Goal: Information Seeking & Learning: Learn about a topic

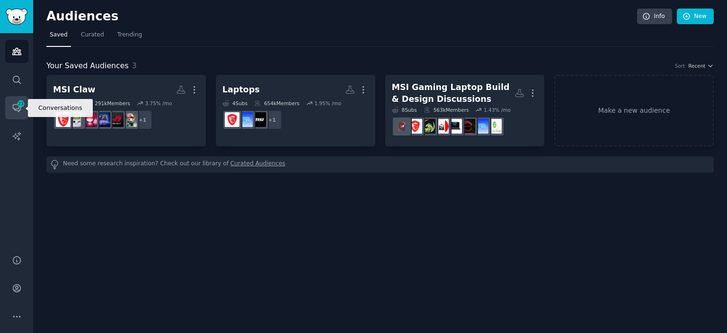
click at [26, 104] on link "Conversations 23" at bounding box center [16, 107] width 23 height 23
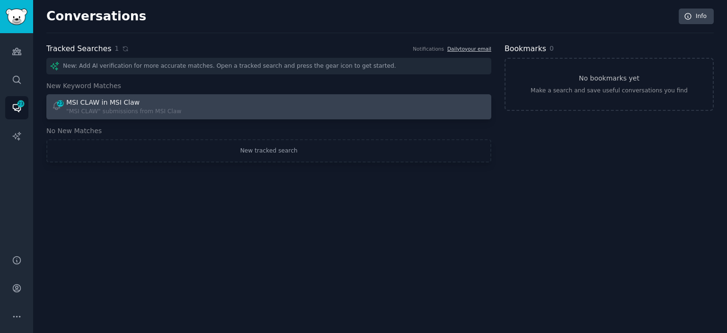
click at [116, 115] on div ""MSI CLAW" submissions from MSI Claw" at bounding box center [123, 111] width 115 height 9
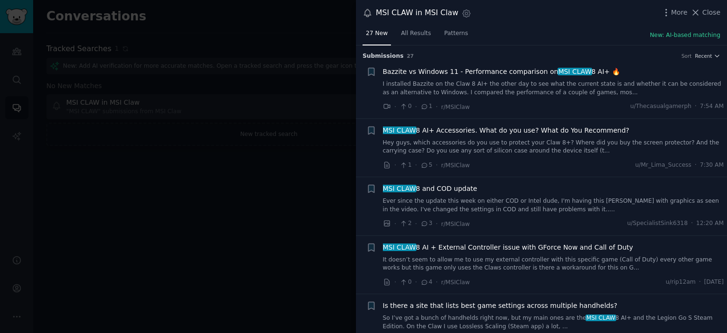
click at [461, 73] on span "Bazzite vs Windows 11 - Performance comparison on MSI CLAW 8 AI+ 🔥" at bounding box center [501, 72] width 237 height 10
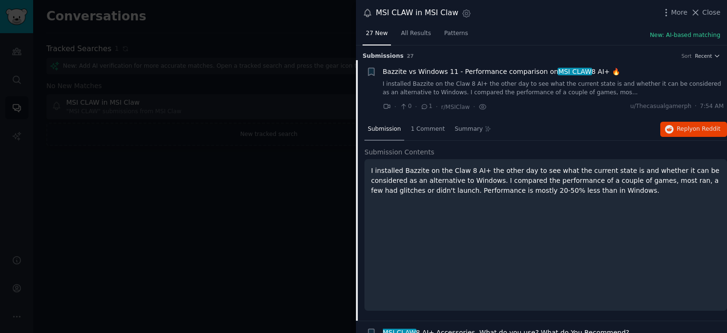
scroll to position [15, 0]
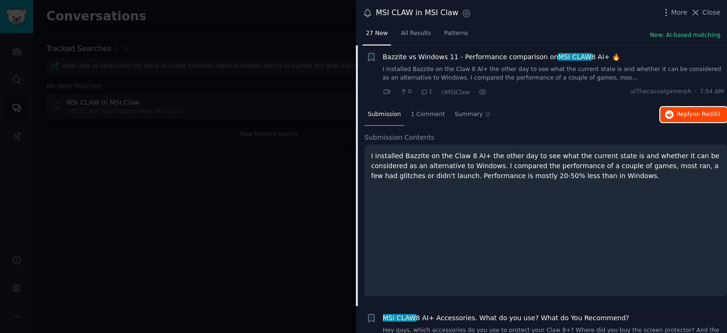
click at [693, 113] on span "on Reddit" at bounding box center [706, 114] width 27 height 7
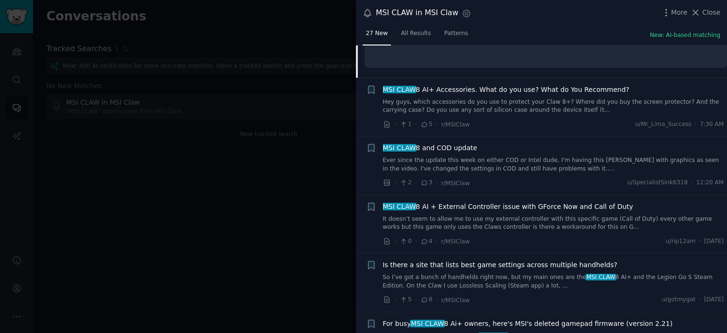
scroll to position [242, 0]
click at [484, 89] on span "MSI CLAW 8 AI+ Accessories. What do you use? What do You Recommend?" at bounding box center [506, 90] width 246 height 10
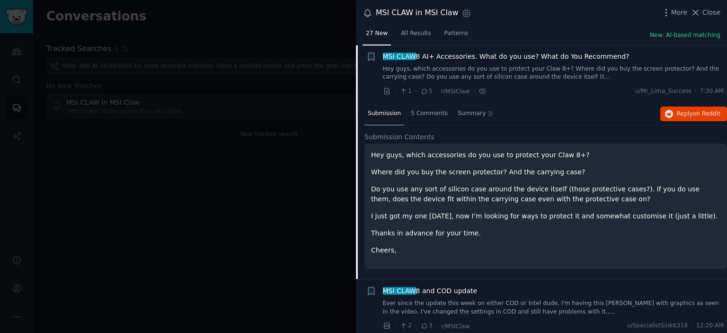
scroll to position [73, 0]
click at [673, 114] on button "Reply on Reddit" at bounding box center [693, 114] width 67 height 15
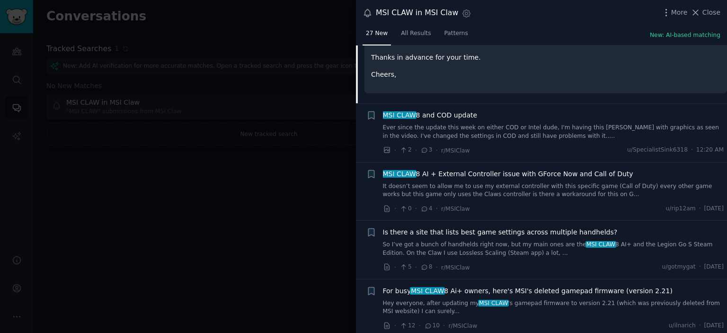
scroll to position [249, 0]
click at [497, 170] on span "MSI CLAW 8 AI + External Controller issue with GForce Now and Call of Duty" at bounding box center [508, 174] width 250 height 10
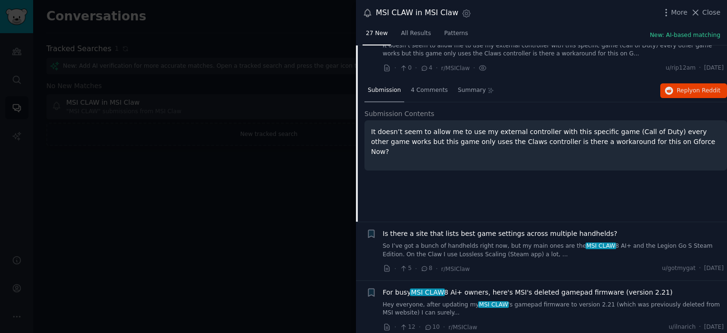
scroll to position [190, 0]
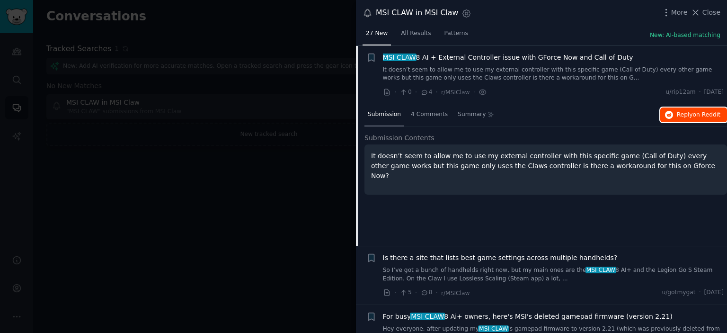
click at [669, 114] on icon "button" at bounding box center [669, 115] width 9 height 9
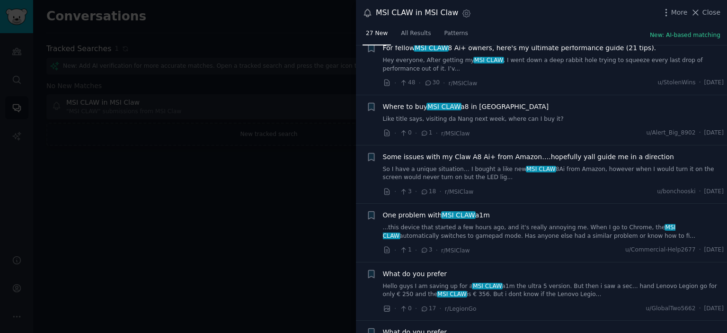
scroll to position [870, 0]
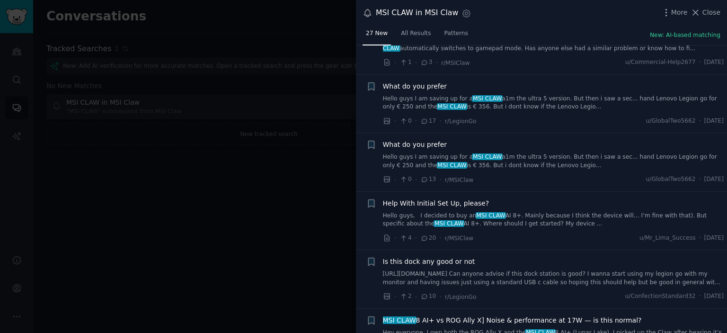
click at [421, 145] on span "What do you prefer" at bounding box center [415, 145] width 64 height 10
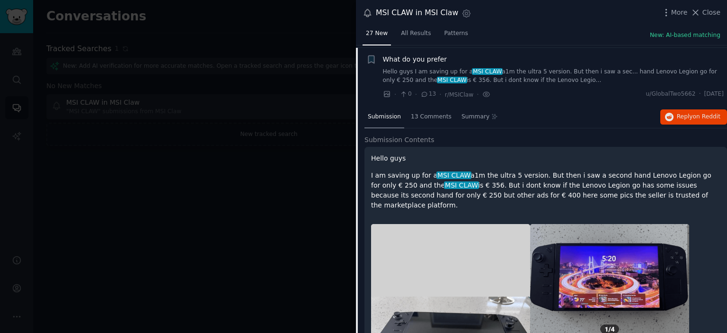
scroll to position [815, 0]
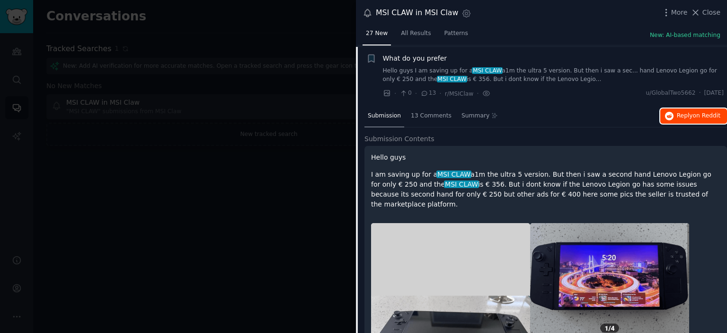
click at [697, 108] on button "Reply on Reddit" at bounding box center [693, 115] width 67 height 15
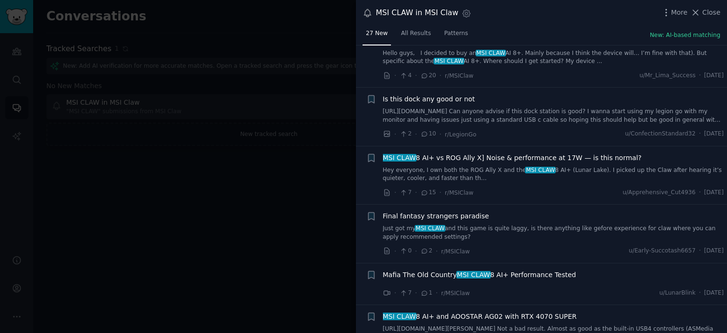
scroll to position [1526, 0]
click at [486, 153] on span "MSI CLAW 8 AI+ vs ROG Ally X] Noise & performance at 17W — is this normal?" at bounding box center [512, 158] width 259 height 10
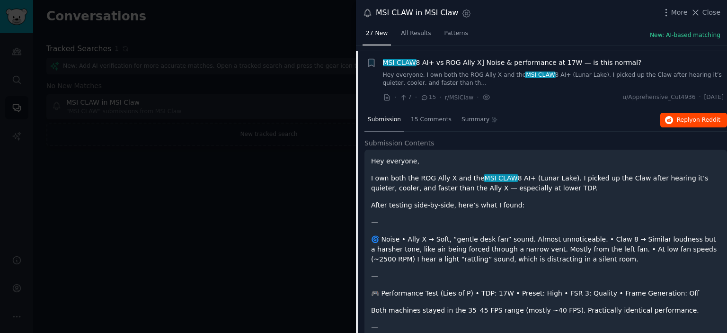
scroll to position [990, 0]
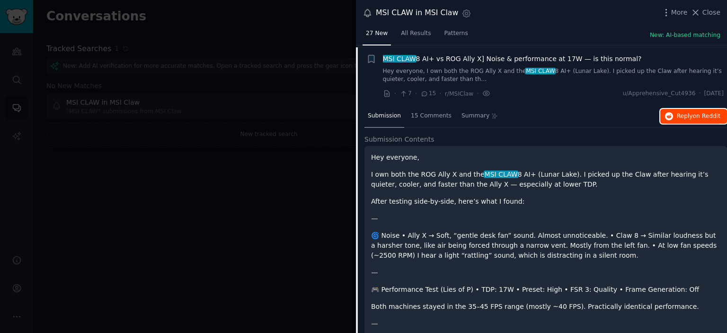
click at [687, 113] on span "Reply on Reddit" at bounding box center [698, 116] width 44 height 9
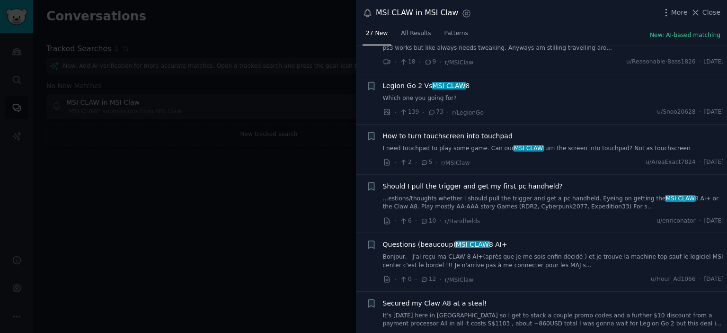
scroll to position [1571, 0]
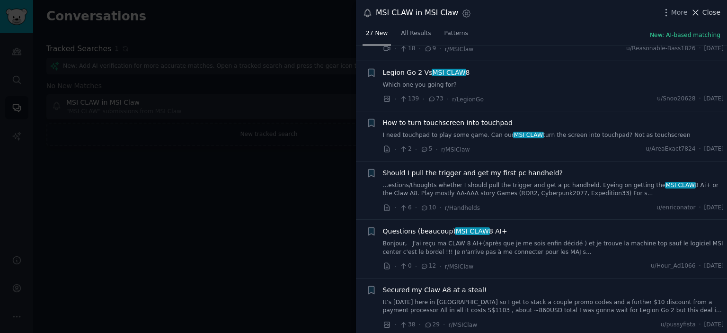
click at [700, 10] on icon at bounding box center [695, 13] width 10 height 10
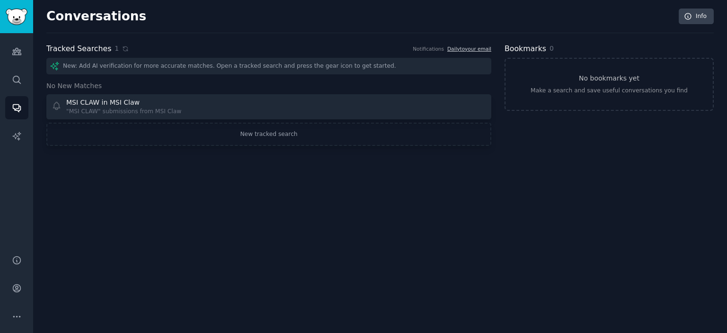
click at [4, 53] on div "Audiences Search Conversations AI Reports" at bounding box center [16, 138] width 33 height 210
click at [26, 53] on link "Audiences" at bounding box center [16, 51] width 23 height 23
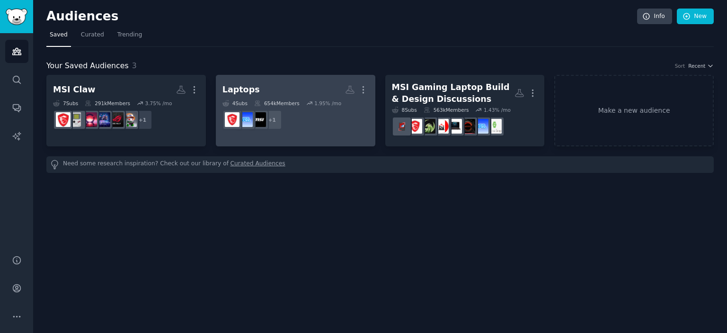
click at [253, 94] on h2 "Laptops More" at bounding box center [295, 89] width 146 height 17
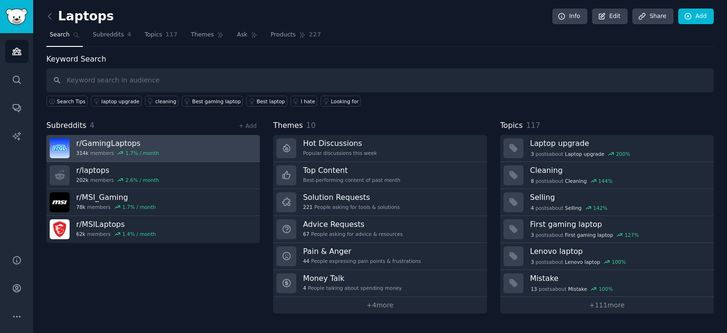
click at [170, 150] on link "r/ GamingLaptops 314k members 1.7 % / month" at bounding box center [152, 148] width 213 height 27
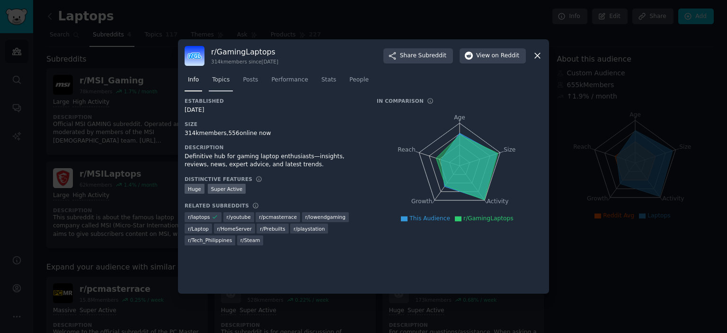
click at [226, 78] on span "Topics" at bounding box center [221, 80] width 18 height 9
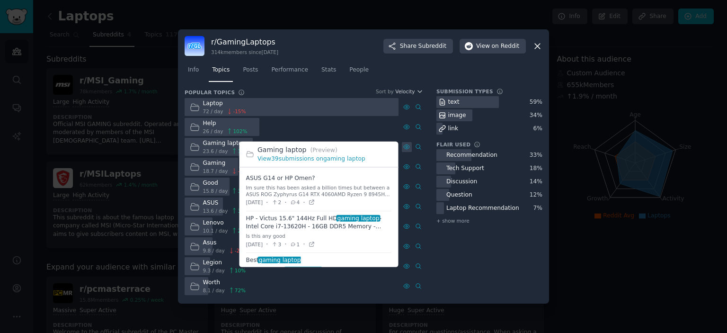
click at [402, 143] on div at bounding box center [407, 147] width 10 height 10
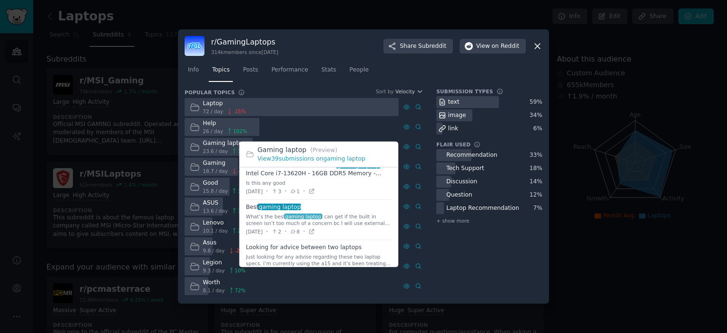
scroll to position [54, 0]
click at [315, 226] on div "[DATE] · 2 · 8 ·" at bounding box center [280, 230] width 69 height 10
click at [315, 228] on icon at bounding box center [311, 230] width 7 height 7
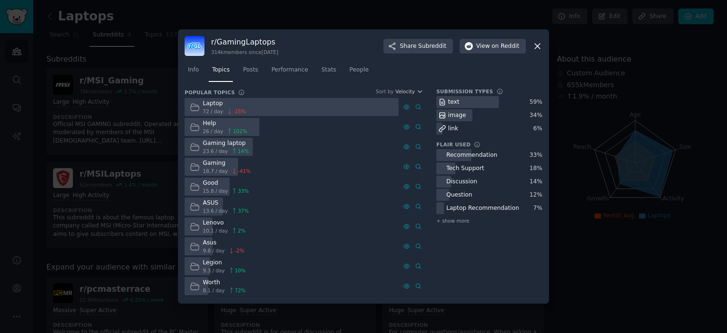
scroll to position [0, 0]
drag, startPoint x: 537, startPoint y: 51, endPoint x: 538, endPoint y: 43, distance: 8.1
click at [538, 43] on div "r/ GamingLaptops 314k members since [DATE] Share Subreddit View on Reddit" at bounding box center [363, 46] width 358 height 20
click at [538, 43] on icon at bounding box center [537, 46] width 10 height 10
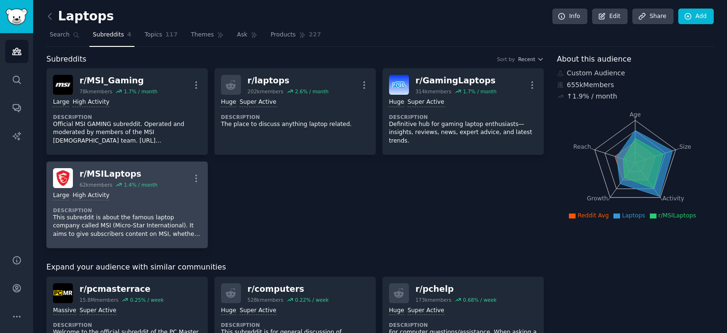
click at [136, 186] on div "1.4 % / month" at bounding box center [141, 184] width 34 height 7
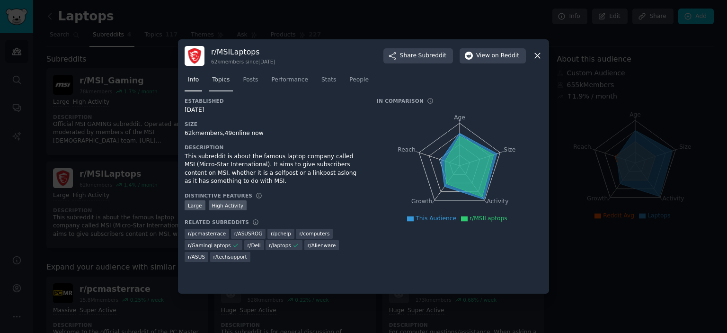
click at [217, 78] on span "Topics" at bounding box center [221, 80] width 18 height 9
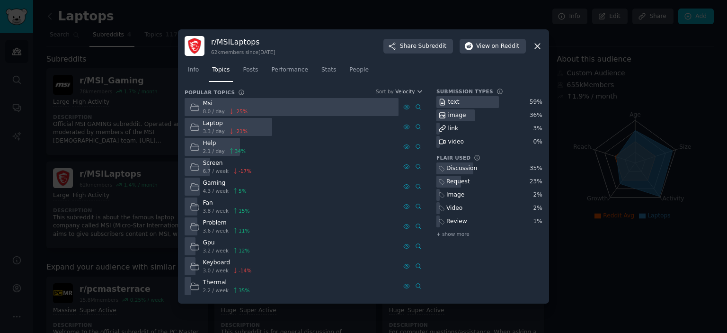
click at [209, 62] on link "Topics" at bounding box center [221, 71] width 24 height 19
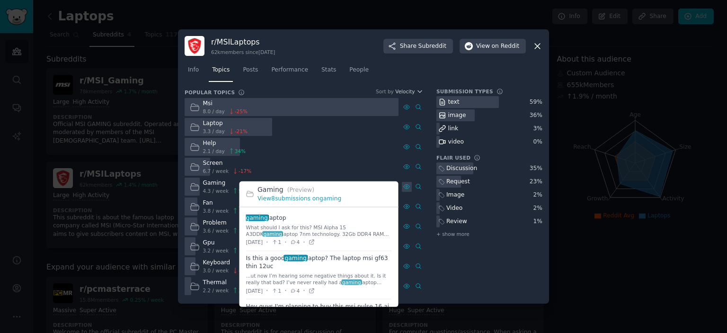
click at [404, 182] on div at bounding box center [407, 187] width 10 height 10
click at [315, 241] on icon at bounding box center [311, 241] width 7 height 7
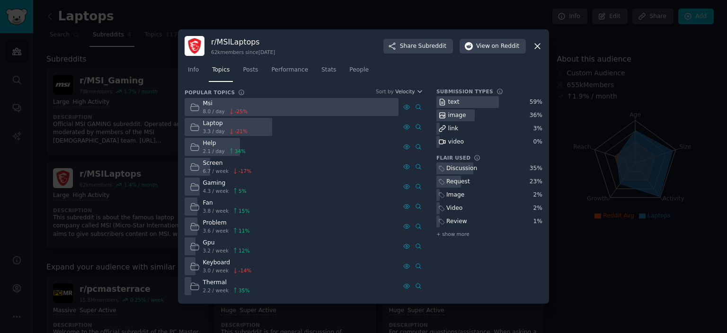
click at [539, 45] on icon at bounding box center [537, 46] width 10 height 10
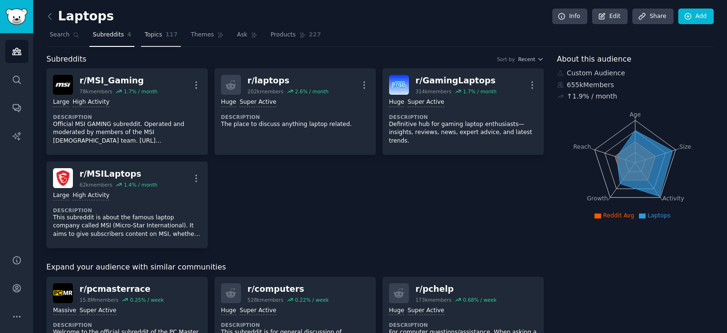
click at [152, 37] on span "Topics" at bounding box center [153, 35] width 18 height 9
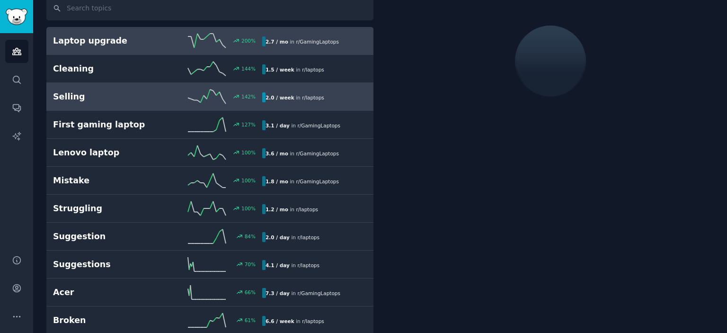
scroll to position [84, 0]
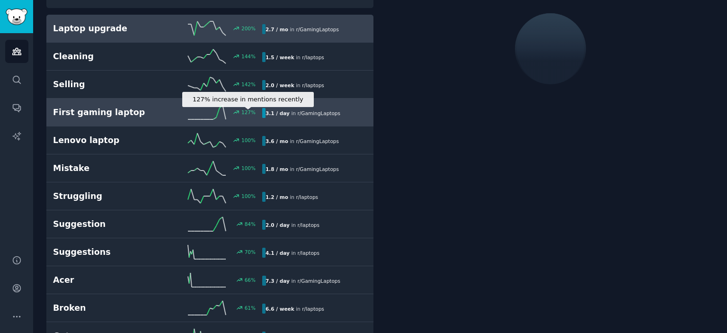
click at [238, 113] on icon at bounding box center [236, 112] width 7 height 7
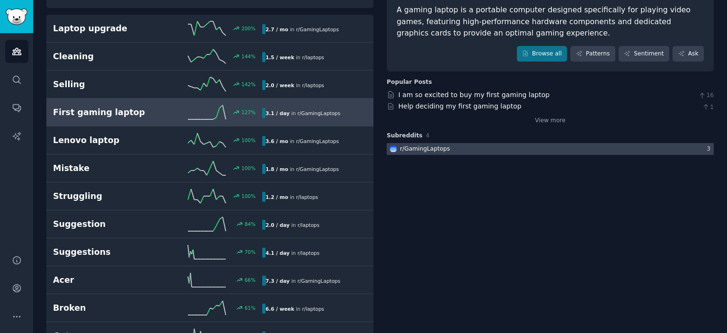
click at [559, 151] on div at bounding box center [549, 149] width 327 height 12
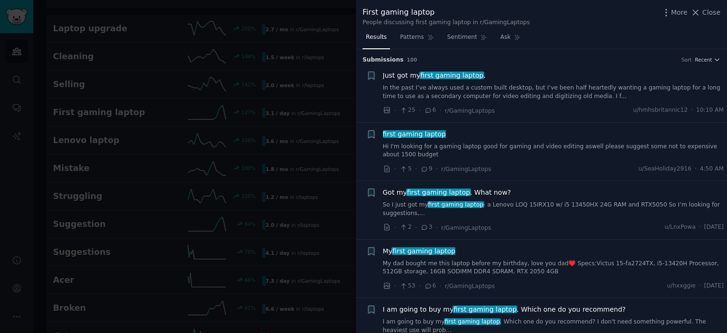
click at [450, 74] on span "first gaming laptop" at bounding box center [451, 75] width 65 height 8
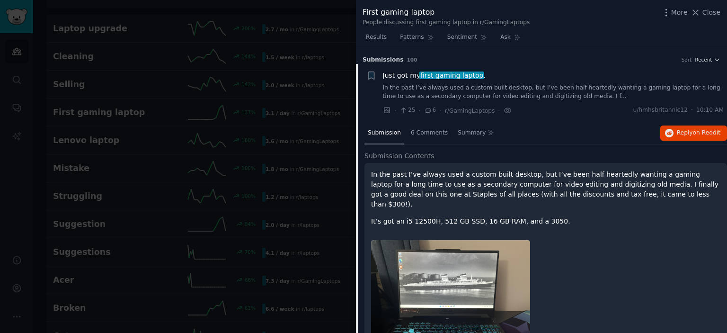
scroll to position [15, 0]
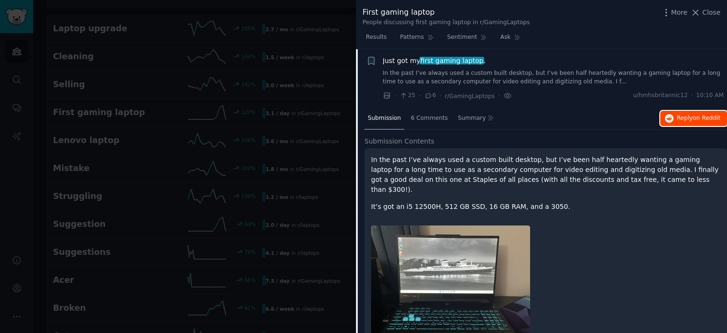
click at [687, 122] on button "Reply on Reddit" at bounding box center [693, 118] width 67 height 15
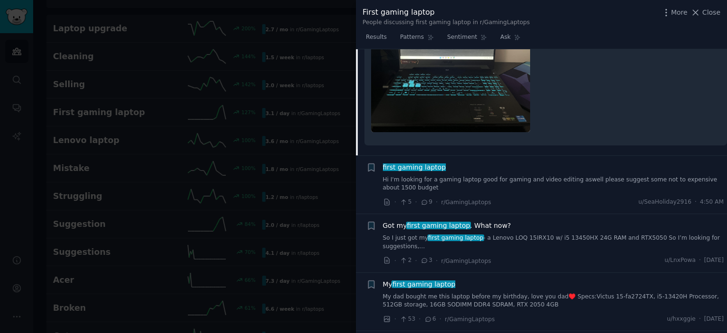
scroll to position [257, 0]
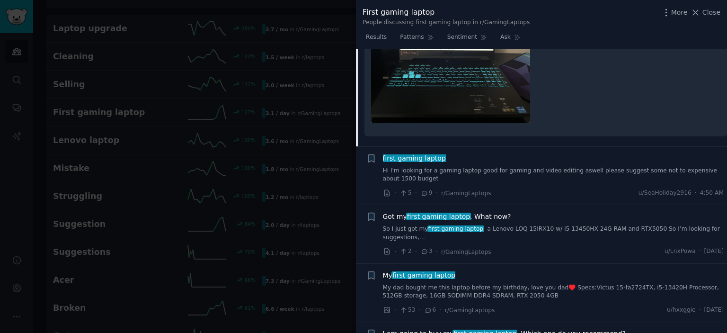
click at [489, 211] on span "Got my first gaming laptop . What now?" at bounding box center [447, 216] width 128 height 10
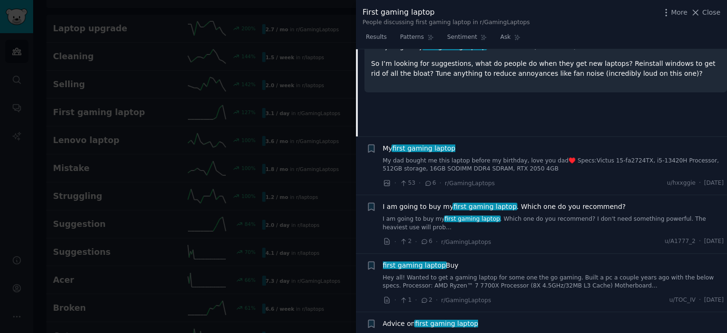
scroll to position [245, 0]
click at [409, 143] on span "My first gaming laptop" at bounding box center [419, 148] width 73 height 10
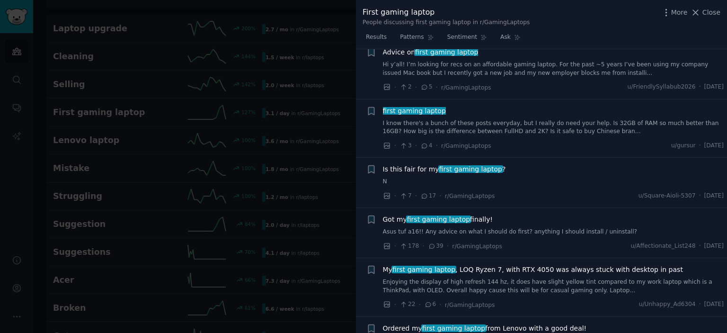
scroll to position [631, 0]
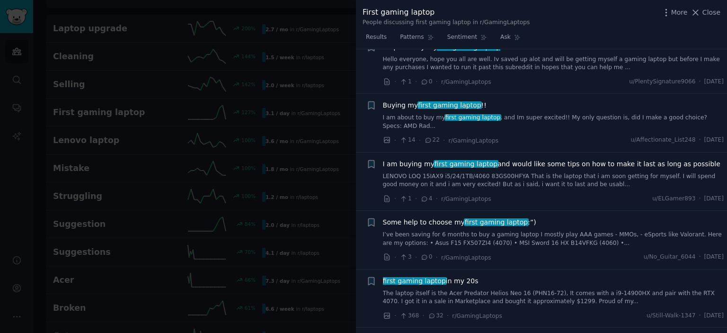
scroll to position [898, 0]
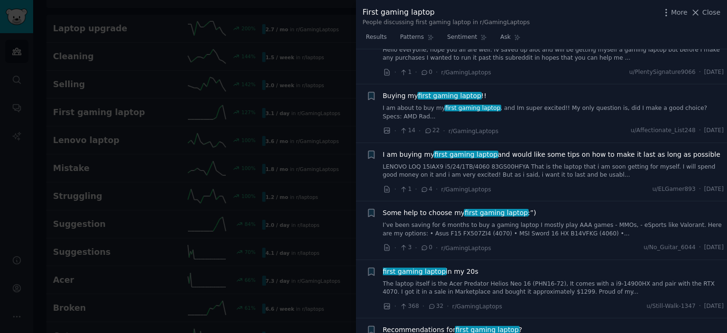
click at [443, 208] on span "Some help to choose my first gaming laptop :”)" at bounding box center [459, 213] width 153 height 10
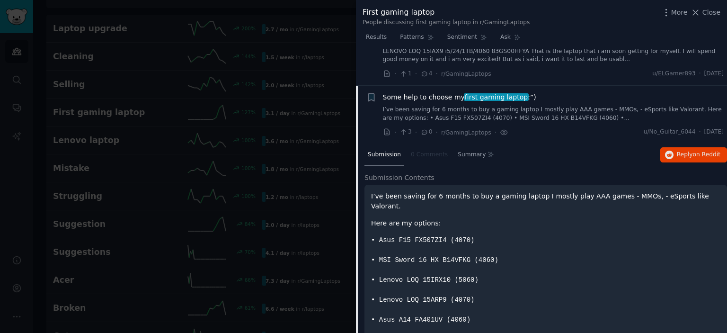
scroll to position [1031, 0]
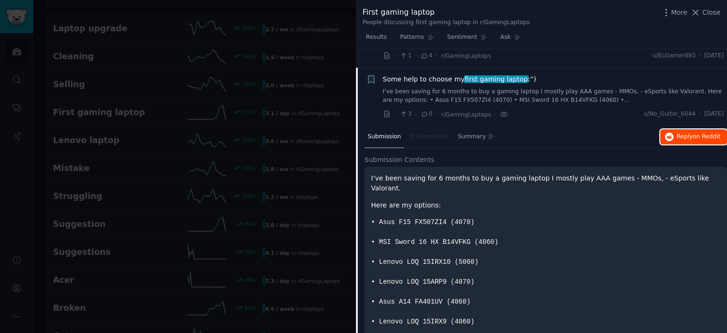
click at [699, 129] on button "Reply on Reddit" at bounding box center [693, 136] width 67 height 15
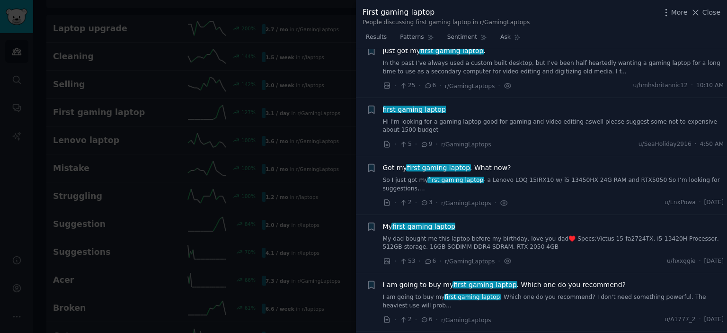
scroll to position [0, 0]
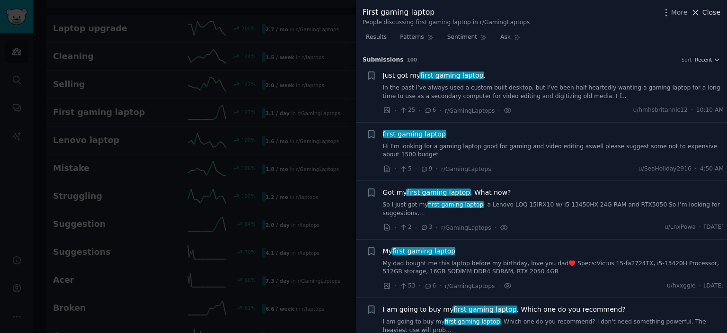
click at [714, 11] on span "Close" at bounding box center [711, 13] width 18 height 10
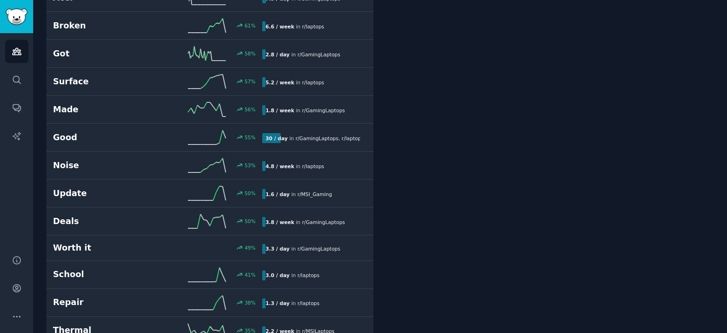
scroll to position [370, 0]
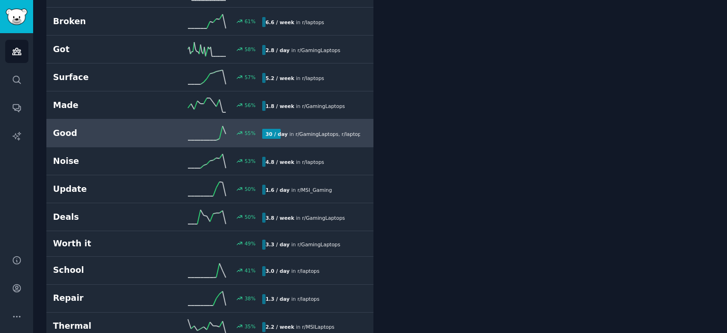
click at [310, 126] on div "Good 55 % 30 / day in r/ GamingLaptops , r/ laptops" at bounding box center [210, 133] width 314 height 14
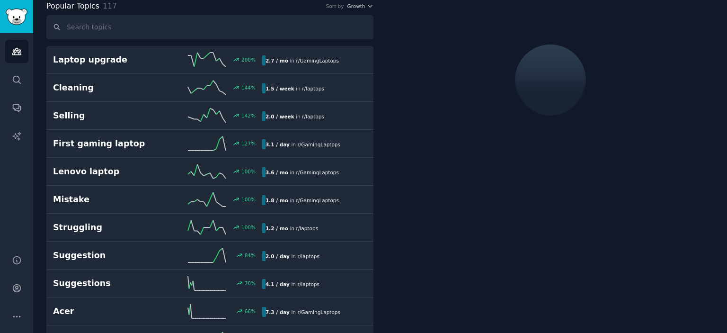
scroll to position [53, 0]
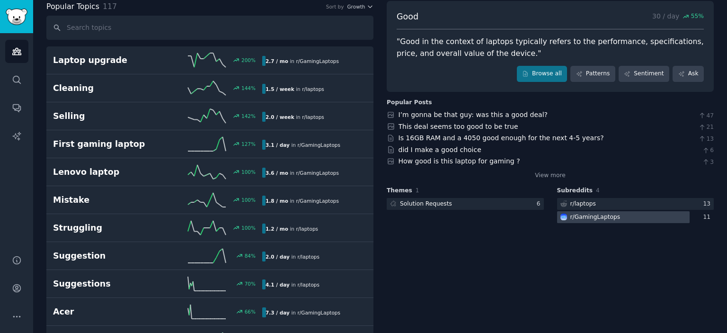
click at [589, 215] on div "r/ GamingLaptops" at bounding box center [595, 217] width 50 height 9
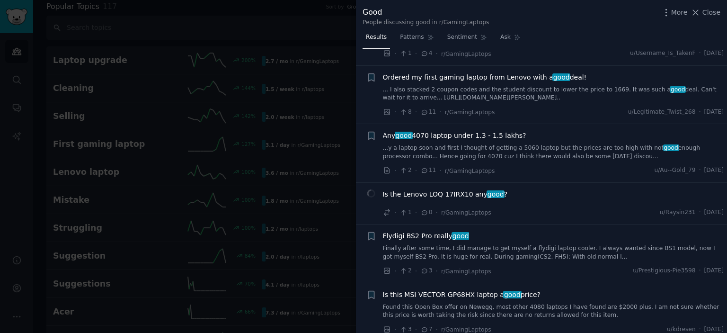
scroll to position [1173, 0]
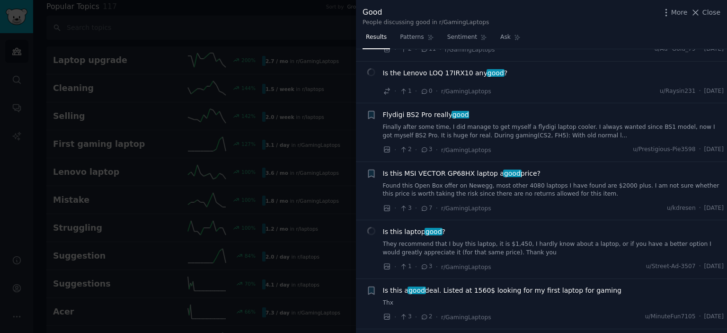
click at [517, 175] on span "Is this MSI VECTOR GP68HX laptop a good price?" at bounding box center [462, 173] width 158 height 10
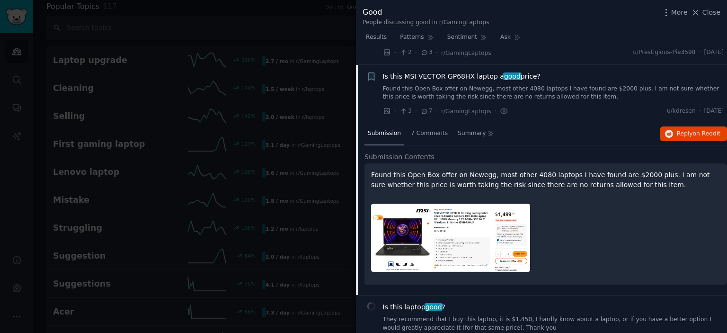
scroll to position [1283, 0]
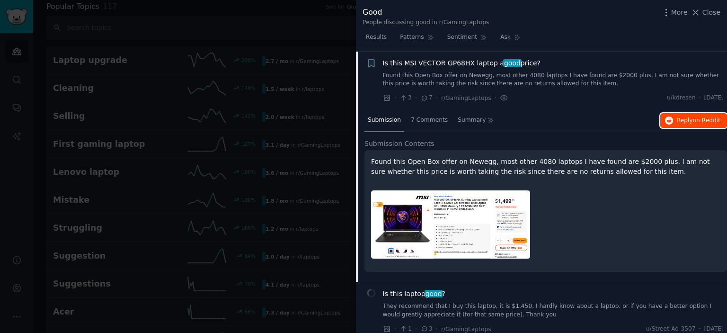
click at [686, 117] on span "Reply on Reddit" at bounding box center [698, 120] width 44 height 9
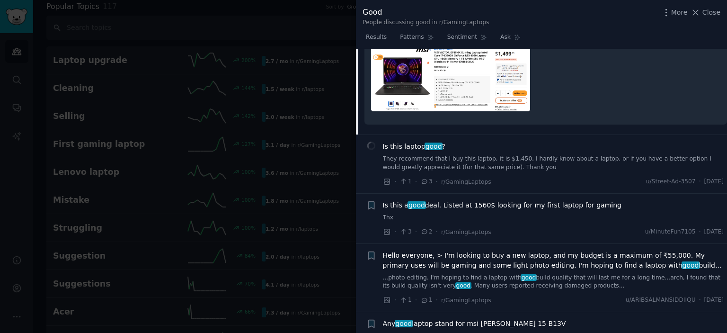
scroll to position [1429, 0]
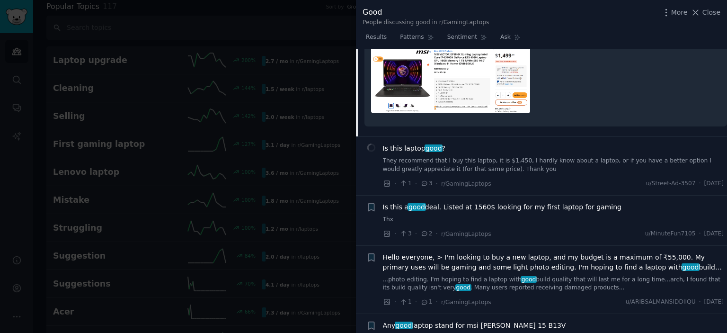
click at [415, 149] on span "Is this laptop good ?" at bounding box center [414, 148] width 63 height 10
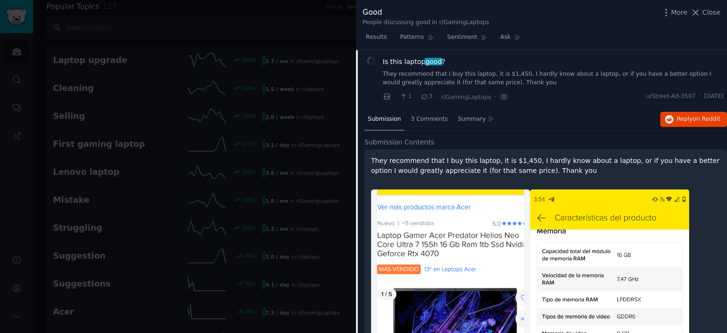
scroll to position [1342, 0]
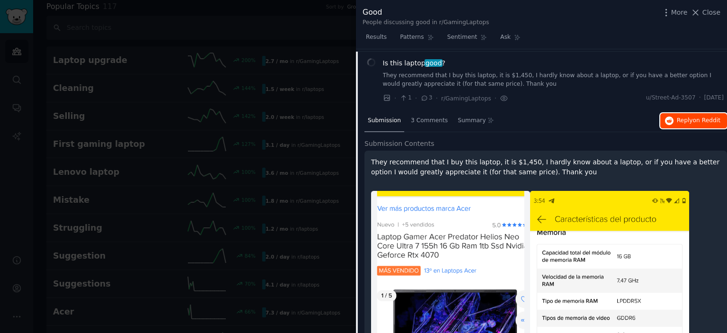
click at [693, 117] on span "on Reddit" at bounding box center [706, 120] width 27 height 7
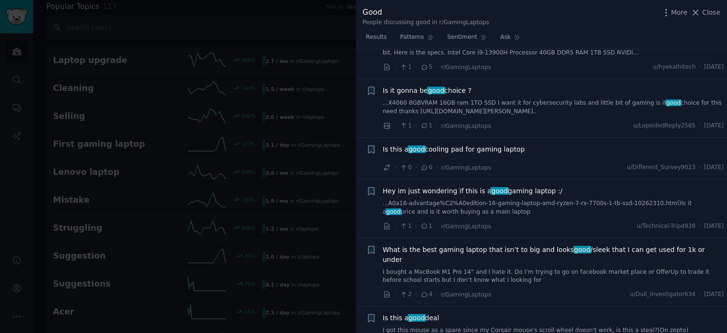
scroll to position [3075, 0]
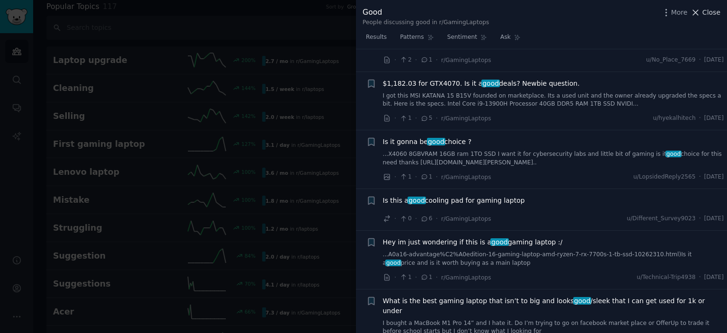
click at [705, 10] on span "Close" at bounding box center [711, 13] width 18 height 10
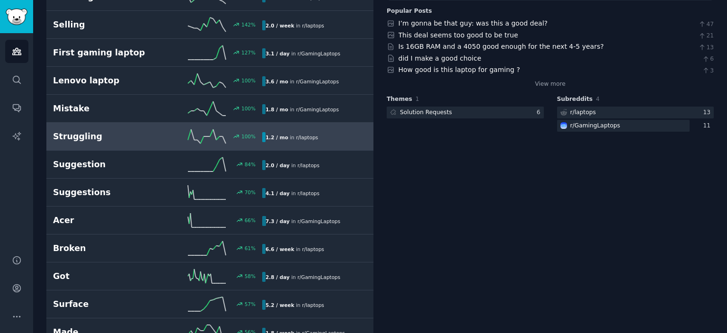
scroll to position [144, 0]
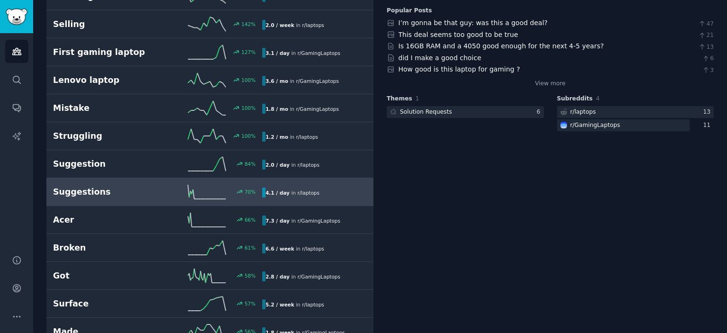
click at [287, 191] on div "4.1 / day in r/ laptops" at bounding box center [292, 192] width 61 height 10
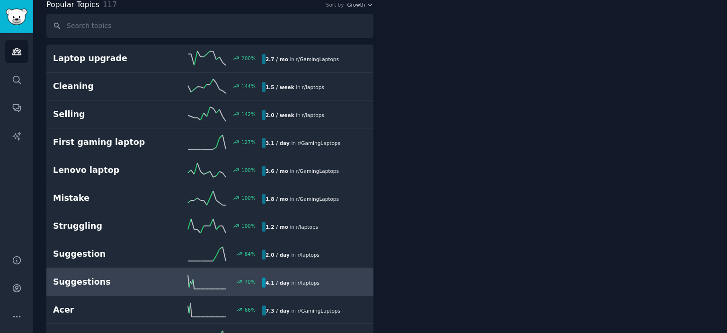
scroll to position [53, 0]
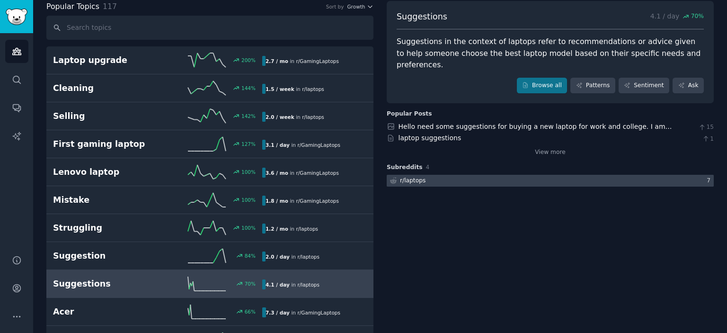
click at [513, 175] on div at bounding box center [549, 181] width 327 height 12
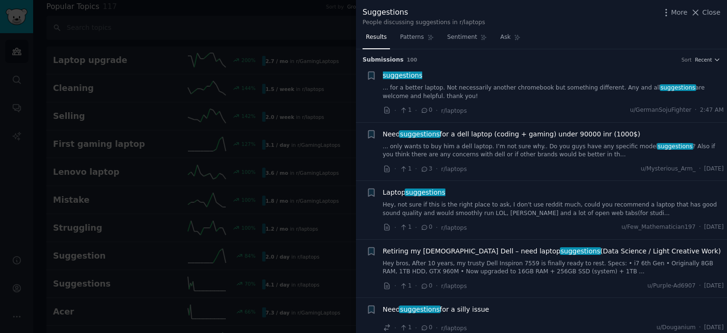
click at [395, 73] on span "suggestions" at bounding box center [402, 75] width 41 height 8
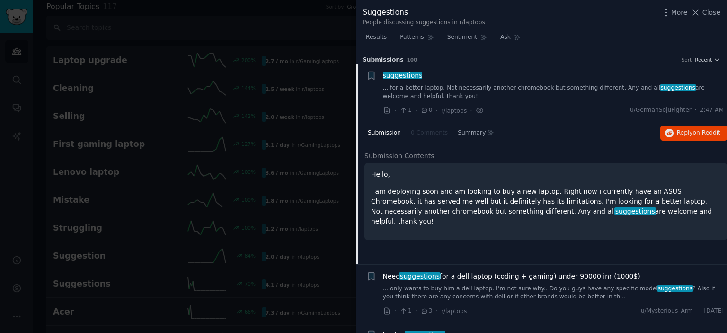
scroll to position [15, 0]
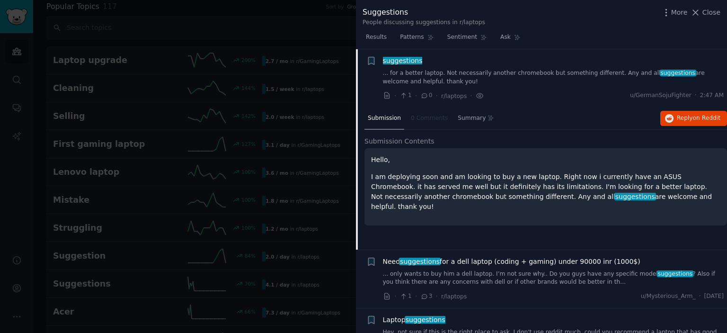
click at [689, 109] on div "Submission 0 Comments Summary Reply on Reddit" at bounding box center [545, 118] width 362 height 23
click at [687, 112] on button "Reply on Reddit" at bounding box center [693, 118] width 67 height 15
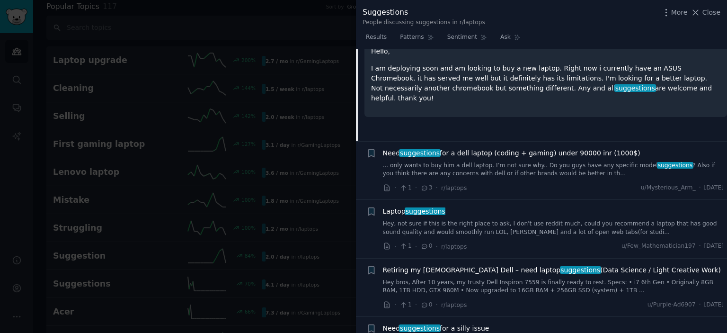
scroll to position [123, 0]
click at [657, 166] on span "suggestions" at bounding box center [675, 164] width 36 height 7
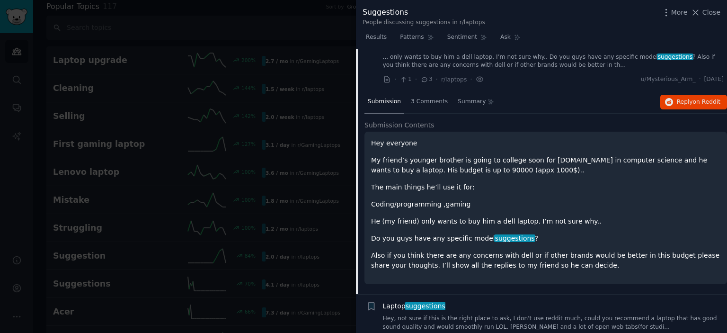
scroll to position [73, 0]
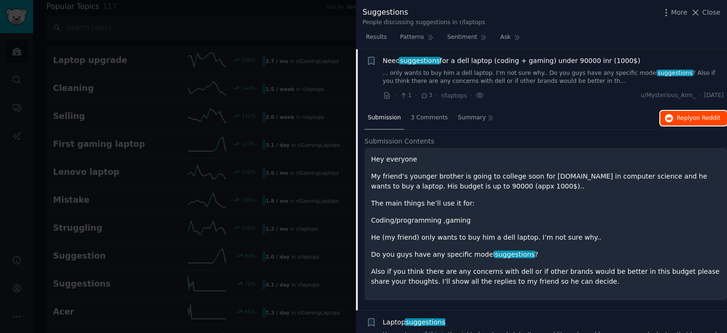
click at [697, 123] on button "Reply on Reddit" at bounding box center [693, 118] width 67 height 15
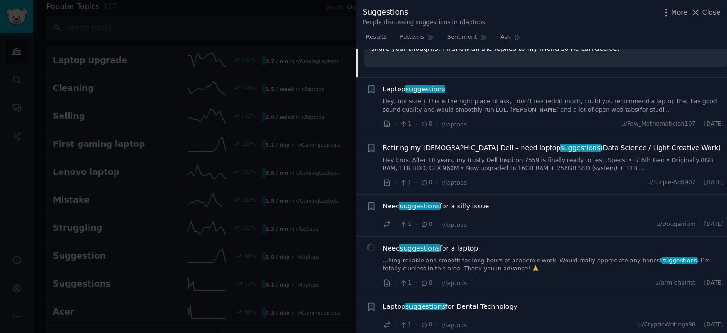
scroll to position [306, 0]
click at [401, 88] on span "Laptop suggestions" at bounding box center [414, 90] width 62 height 10
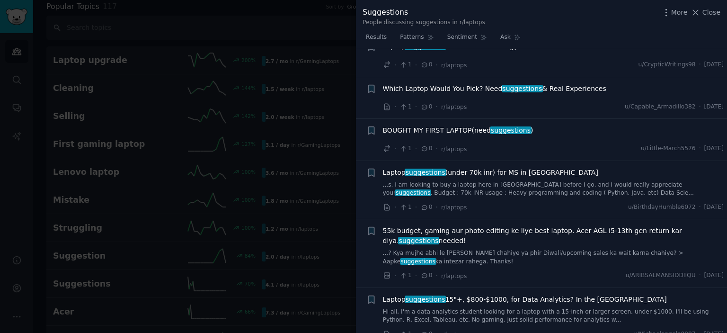
scroll to position [507, 0]
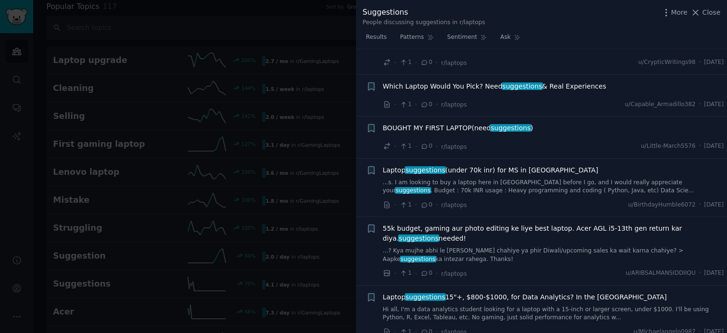
click at [499, 152] on li "+ BOUGHT MY FIRST LAPTOP(need suggestions ) · 1 · 0 · r/laptops u/Little-March5…" at bounding box center [541, 137] width 371 height 42
click at [475, 126] on span "BOUGHT MY FIRST LAPTOP(need suggestions )" at bounding box center [458, 128] width 150 height 10
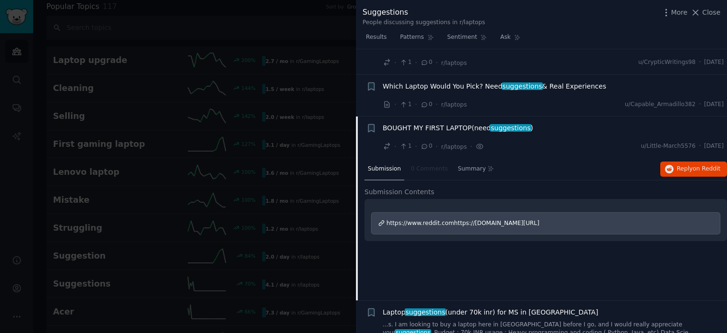
scroll to position [431, 0]
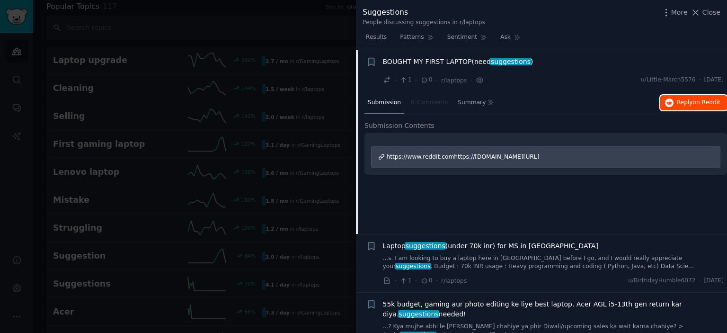
click at [676, 102] on span "Reply on Reddit" at bounding box center [698, 102] width 44 height 9
